Goal: Find contact information: Obtain details needed to contact an individual or organization

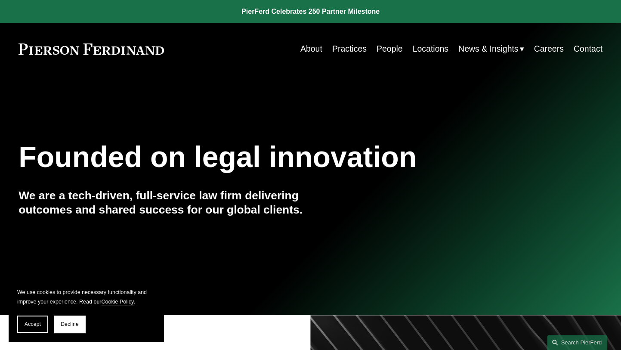
scroll to position [179, 0]
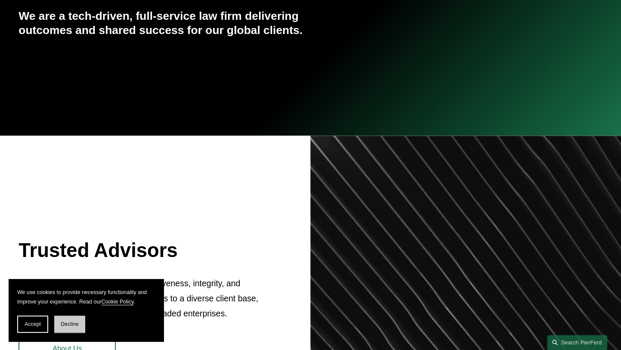
click at [68, 328] on button "Decline" at bounding box center [69, 323] width 31 height 17
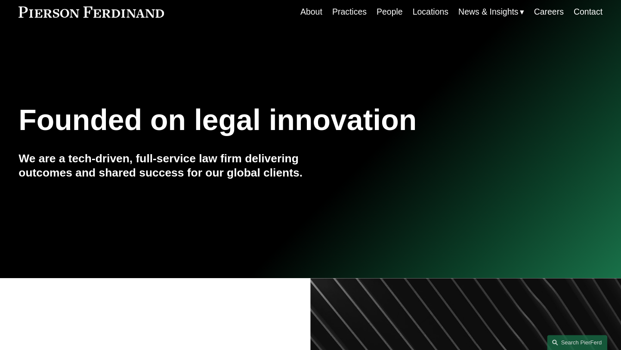
scroll to position [0, 0]
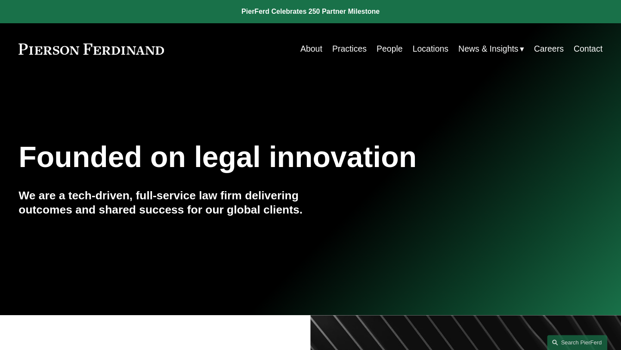
click at [378, 49] on link "People" at bounding box center [390, 48] width 26 height 17
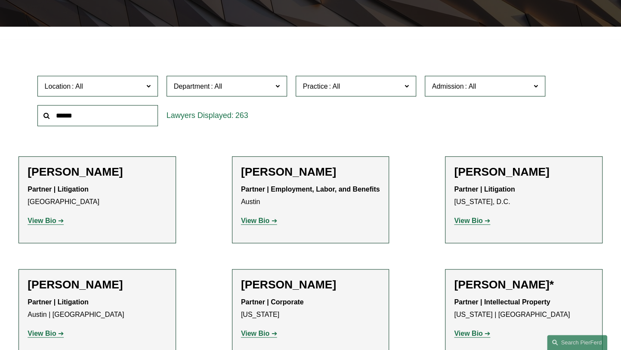
scroll to position [234, 0]
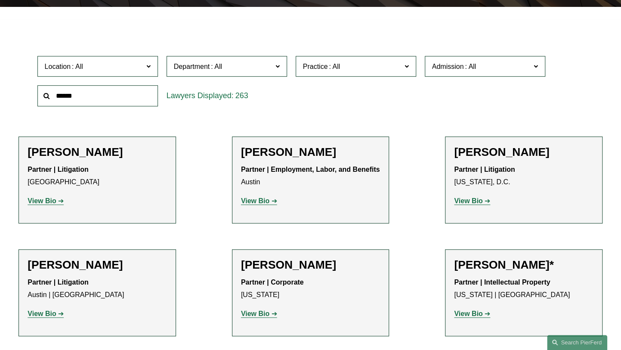
click at [353, 66] on span "Practice" at bounding box center [352, 67] width 99 height 12
click at [0, 0] on link "Bankruptcy, Financial Restructuring, and Reorganization" at bounding box center [0, 0] width 0 height 0
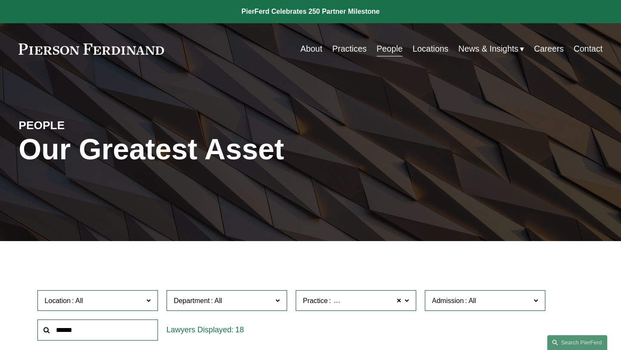
click at [582, 50] on link "Contact" at bounding box center [588, 48] width 29 height 17
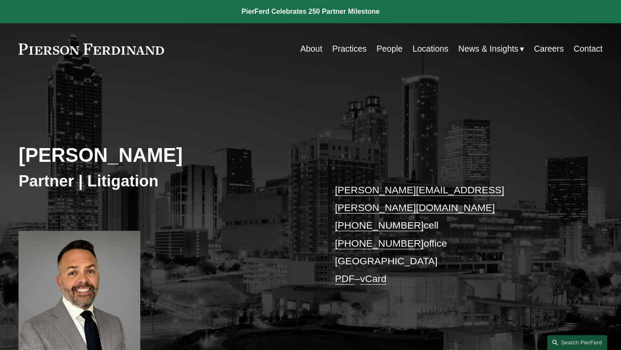
click at [20, 157] on h2 "Vincent Bushnell" at bounding box center [165, 155] width 292 height 24
drag, startPoint x: 20, startPoint y: 157, endPoint x: 175, endPoint y: 157, distance: 154.9
click at [175, 157] on h2 "[PERSON_NAME]" at bounding box center [165, 155] width 292 height 24
copy h2 "[PERSON_NAME]"
click at [371, 192] on link "vincent.bushnell@pierferd.com" at bounding box center [419, 198] width 169 height 29
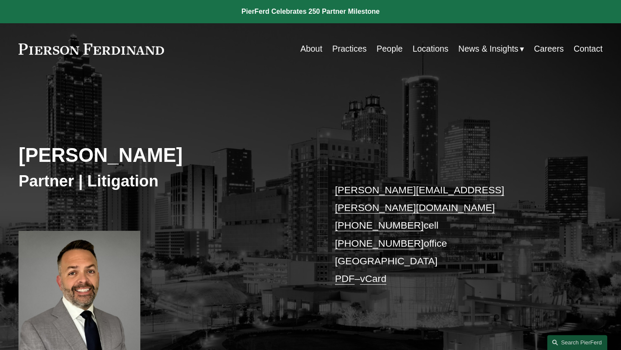
click at [229, 87] on div "Vincent Bushnell Partner | Litigation vincent.bushnell@pierferd.com +1.404.895.…" at bounding box center [310, 212] width 621 height 276
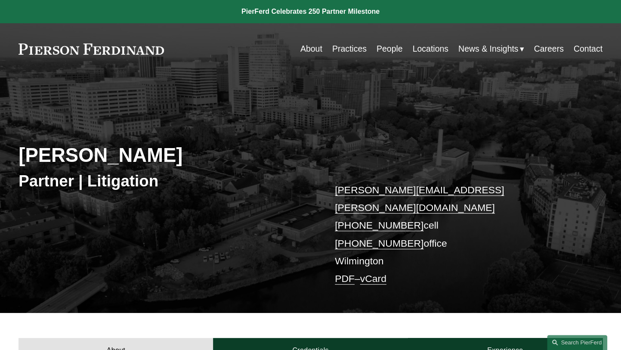
drag, startPoint x: 22, startPoint y: 156, endPoint x: 167, endPoint y: 158, distance: 145.0
click at [167, 158] on h2 "Jeffrey Carbino" at bounding box center [165, 155] width 292 height 24
copy h2 "[PERSON_NAME]"
click at [402, 189] on link "jeffrey.carbino@pierferd.com" at bounding box center [419, 198] width 169 height 29
click at [30, 10] on link at bounding box center [310, 11] width 621 height 23
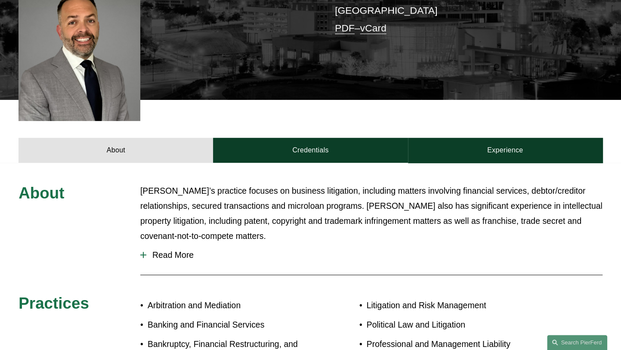
scroll to position [261, 0]
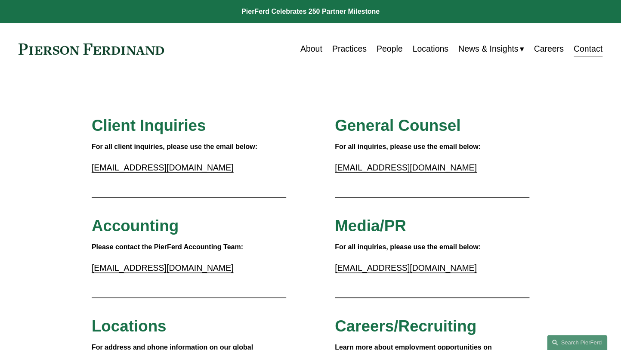
click at [363, 172] on link "[EMAIL_ADDRESS][DOMAIN_NAME]" at bounding box center [406, 167] width 142 height 9
click at [249, 53] on div "About Practices People Locations News & Insights News Insights Blogs Careers Co…" at bounding box center [390, 48] width 423 height 17
